Goal: Information Seeking & Learning: Find specific fact

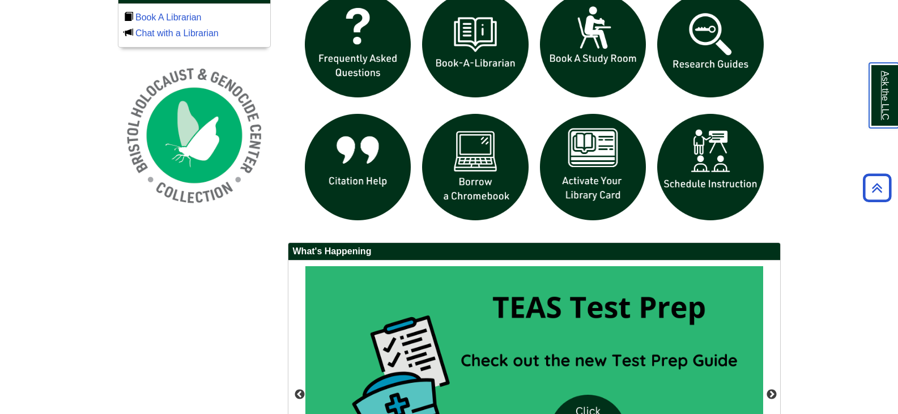
scroll to position [731, 0]
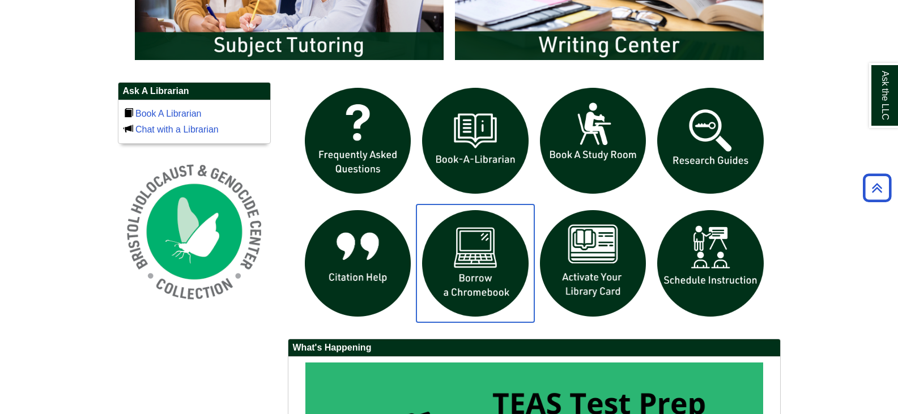
click at [473, 255] on img "slideshow" at bounding box center [476, 264] width 118 height 118
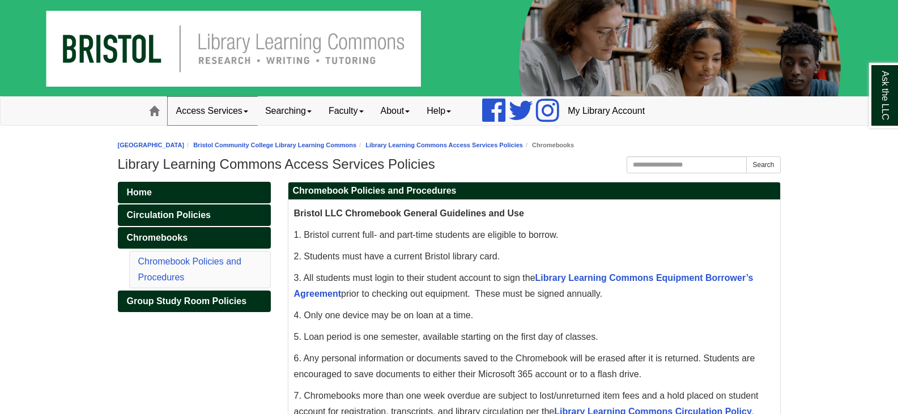
click at [223, 109] on link "Access Services" at bounding box center [212, 111] width 89 height 28
click at [152, 112] on span at bounding box center [154, 111] width 10 height 10
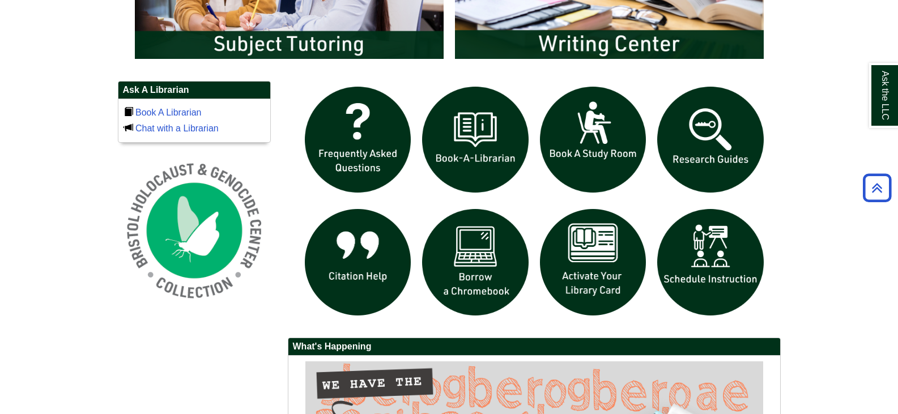
scroll to position [731, 0]
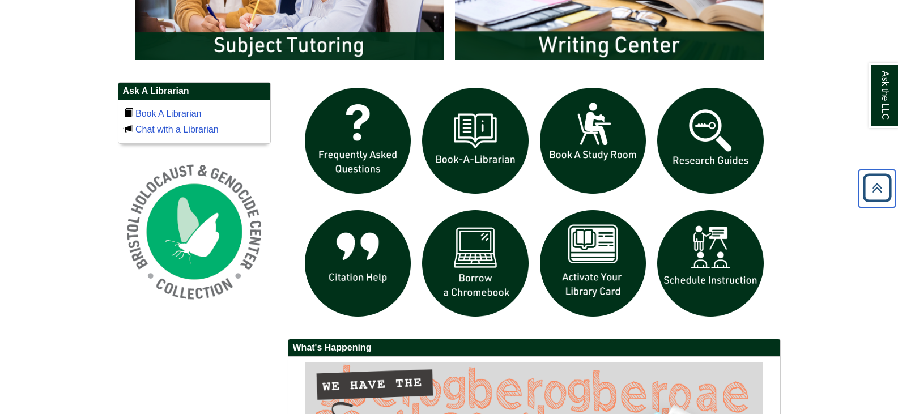
click at [878, 191] on icon "Back to Top" at bounding box center [877, 188] width 36 height 36
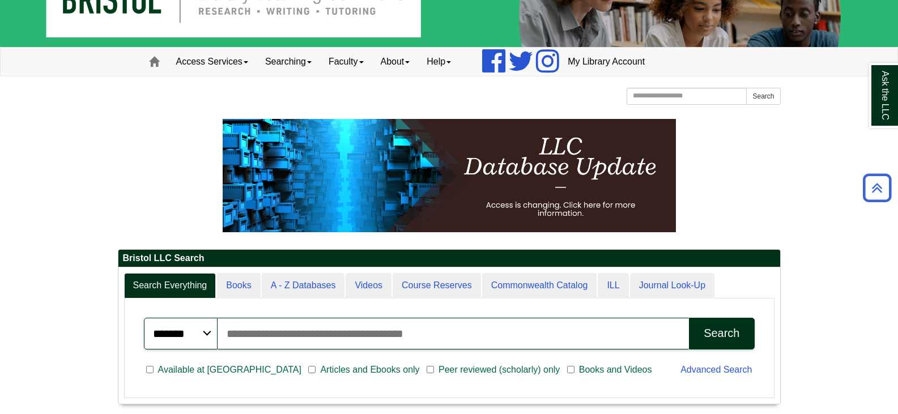
scroll to position [0, 0]
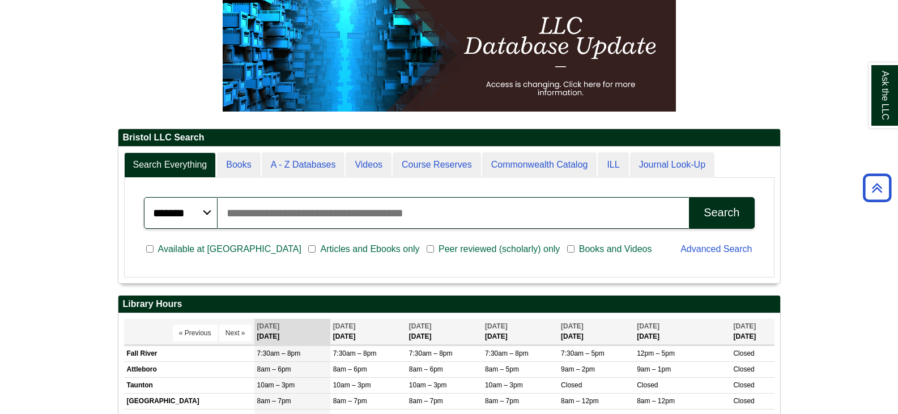
click at [328, 209] on input "Search articles, books, journals & more" at bounding box center [454, 213] width 472 height 32
type input "**********"
click at [689, 197] on button "Search" at bounding box center [721, 213] width 65 height 32
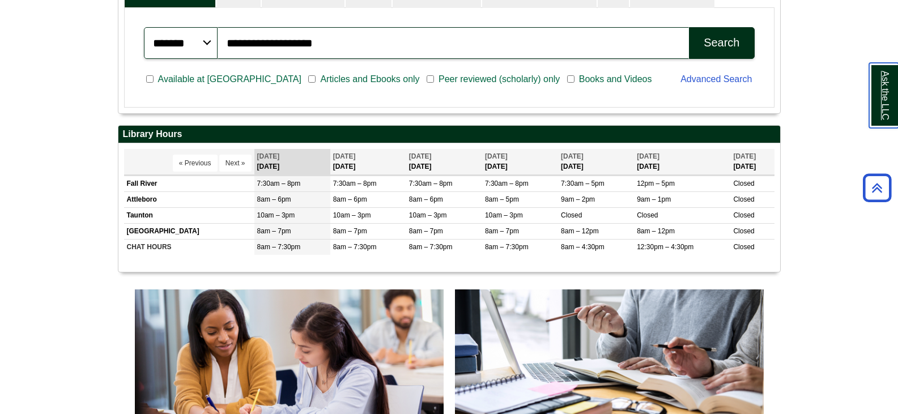
click at [894, 114] on link "Ask the LLC" at bounding box center [883, 95] width 29 height 65
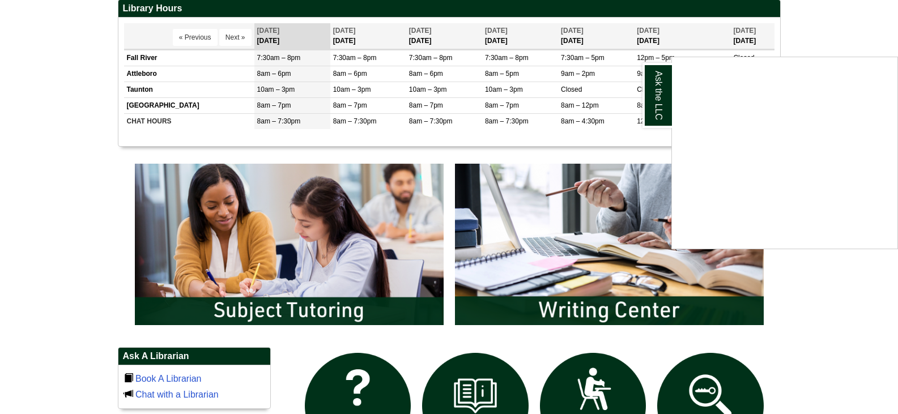
scroll to position [453, 0]
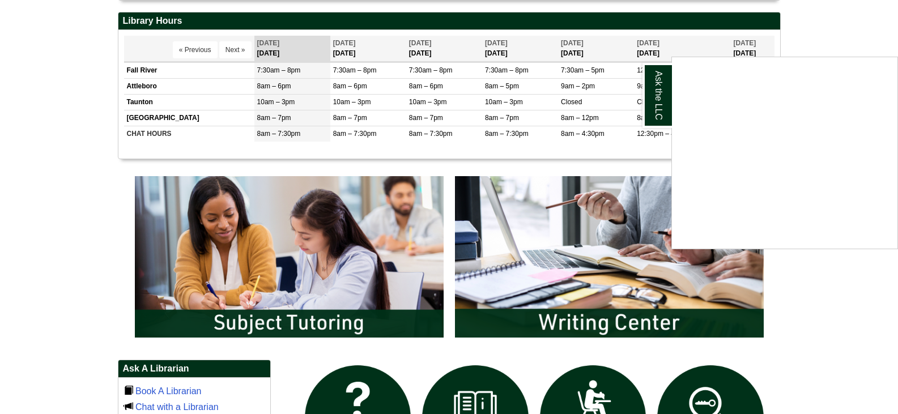
click at [880, 36] on body "Skip to Main Content Toggle navigation Home Access Services Access Services Pol…" at bounding box center [449, 261] width 898 height 1429
click at [881, 292] on body "Skip to Main Content Toggle navigation Home Access Services Access Services Pol…" at bounding box center [449, 261] width 898 height 1429
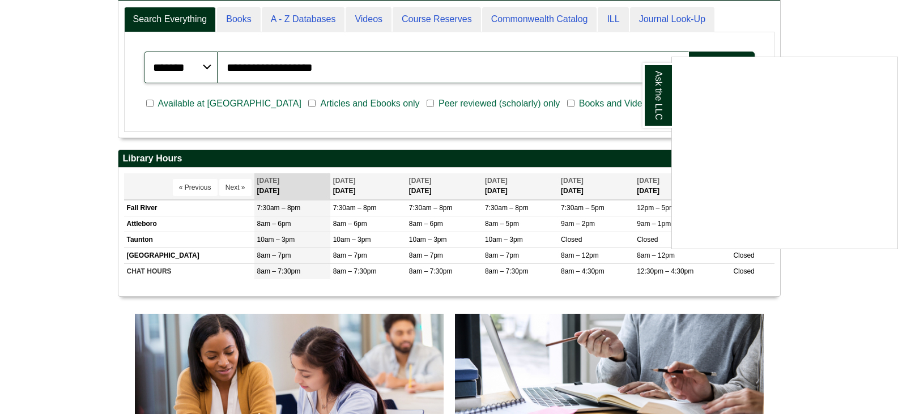
scroll to position [227, 0]
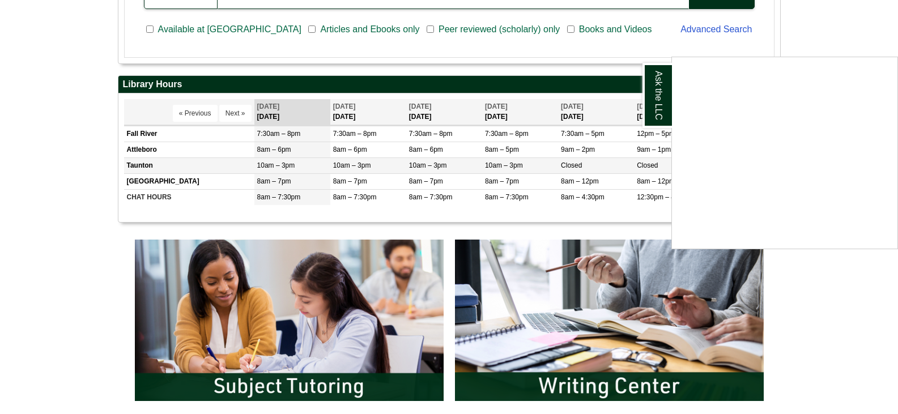
scroll to position [397, 0]
